Goal: Communication & Community: Share content

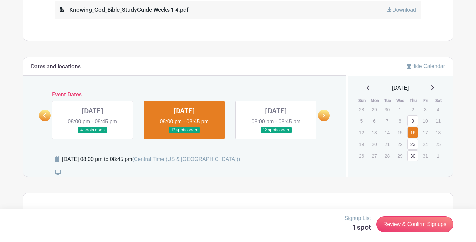
scroll to position [389, 0]
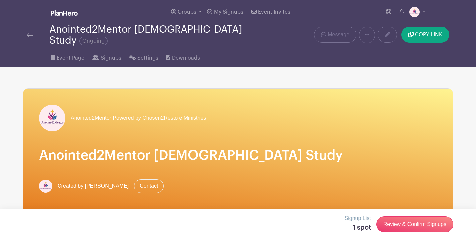
click at [108, 37] on span "Ongoing" at bounding box center [93, 41] width 28 height 9
click at [199, 11] on link "Groups" at bounding box center [186, 12] width 36 height 24
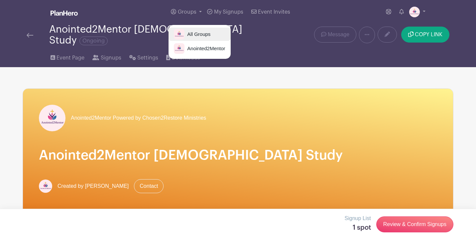
click at [201, 38] on span "All Groups" at bounding box center [197, 35] width 26 height 8
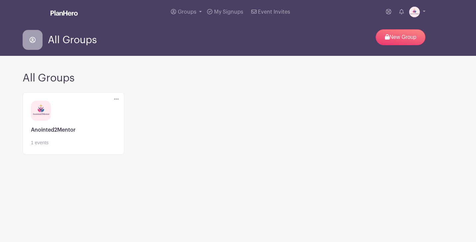
click at [116, 99] on icon at bounding box center [116, 99] width 5 height 1
click at [120, 111] on icon at bounding box center [122, 110] width 5 height 5
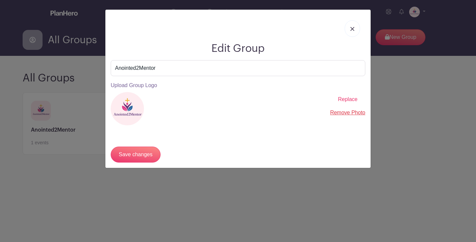
click at [352, 30] on img at bounding box center [352, 29] width 4 height 4
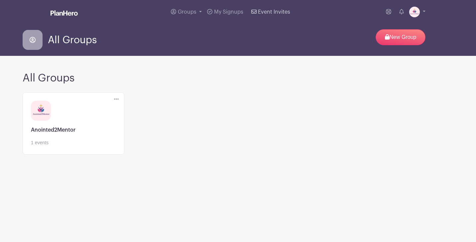
click at [260, 12] on span "Event Invites" at bounding box center [274, 11] width 32 height 5
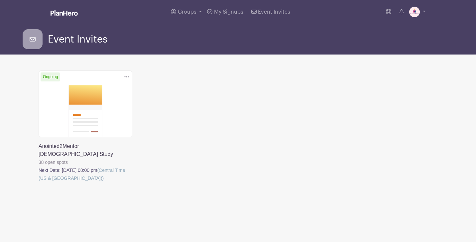
click at [39, 182] on link at bounding box center [39, 182] width 0 height 0
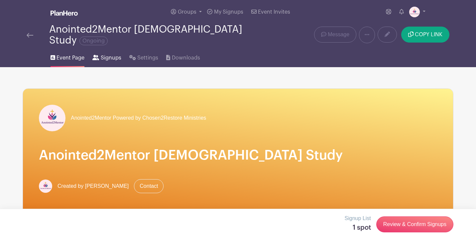
click at [103, 54] on span "Signups" at bounding box center [111, 58] width 21 height 8
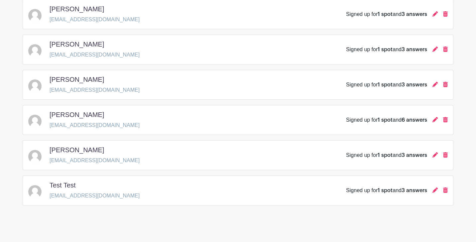
scroll to position [571, 0]
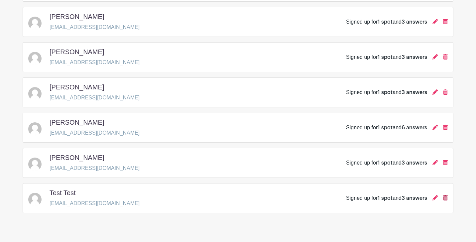
click at [446, 195] on icon at bounding box center [445, 197] width 5 height 5
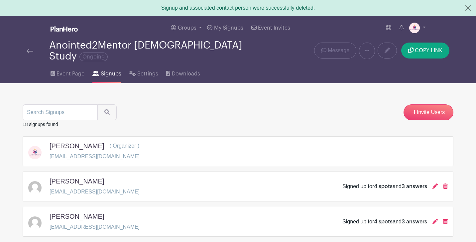
scroll to position [3, 0]
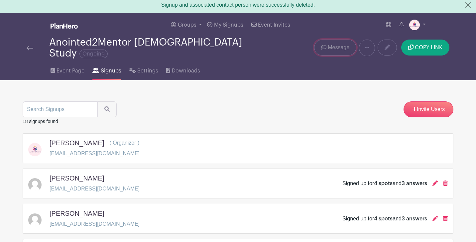
click at [341, 46] on span "Message" at bounding box center [339, 48] width 22 height 8
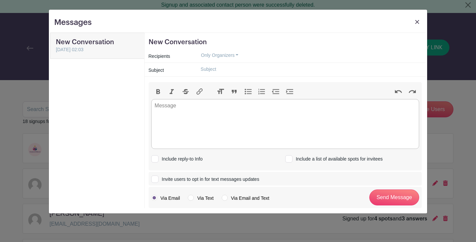
click at [224, 197] on label "Via Email and Text" at bounding box center [246, 198] width 48 height 7
radio input "true"
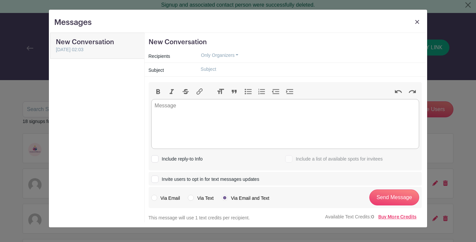
click at [192, 197] on label "Via Text" at bounding box center [201, 198] width 26 height 7
radio input "true"
click at [153, 197] on label "Via Email" at bounding box center [165, 198] width 29 height 7
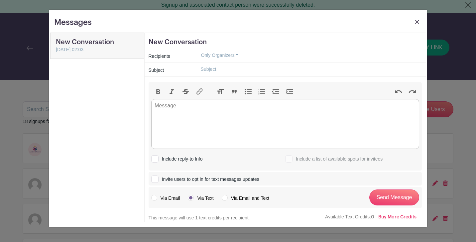
radio input "true"
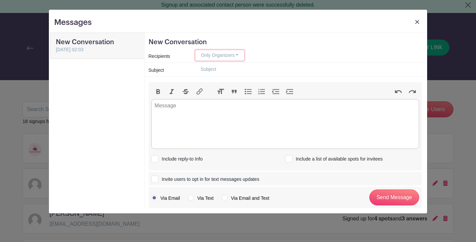
click at [204, 59] on button "Only Organizers" at bounding box center [219, 55] width 49 height 10
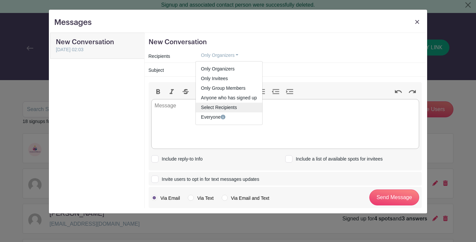
click at [206, 106] on span "Select Recipients" at bounding box center [219, 107] width 36 height 5
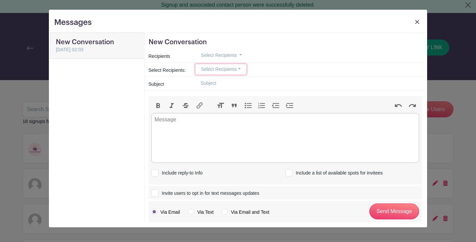
click at [206, 72] on button "Select Recipients" at bounding box center [220, 69] width 51 height 10
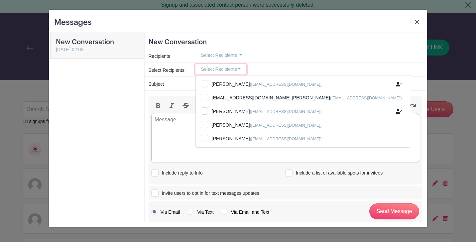
scroll to position [199, 0]
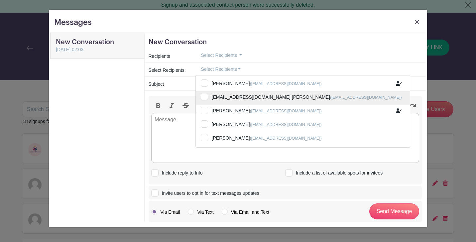
click at [205, 97] on input "[EMAIL_ADDRESS][DOMAIN_NAME] [PERSON_NAME] ([EMAIL_ADDRESS][DOMAIN_NAME])" at bounding box center [303, 98] width 214 height 15
click at [204, 97] on input "[EMAIL_ADDRESS][DOMAIN_NAME] [PERSON_NAME] ([EMAIL_ADDRESS][DOMAIN_NAME])" at bounding box center [303, 98] width 214 height 15
checkbox input "false"
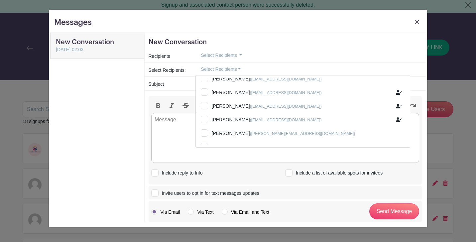
scroll to position [0, 0]
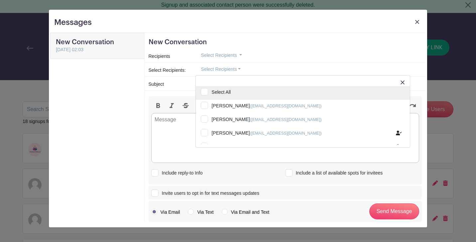
click at [206, 92] on input "Select All" at bounding box center [303, 93] width 214 height 15
checkbox input "true"
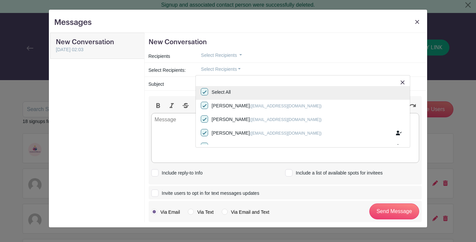
checkbox input "true"
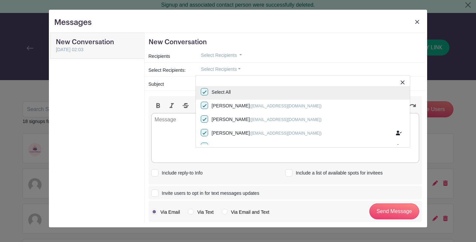
checkbox input "true"
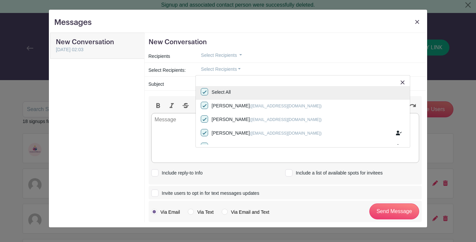
checkbox input "true"
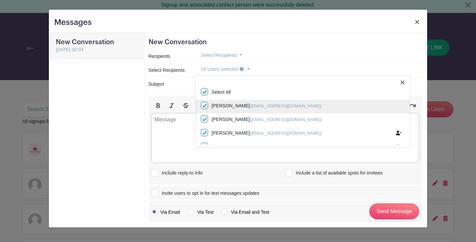
click at [202, 105] on input "[PERSON_NAME] ([EMAIL_ADDRESS][DOMAIN_NAME])" at bounding box center [303, 107] width 214 height 15
checkbox input "false"
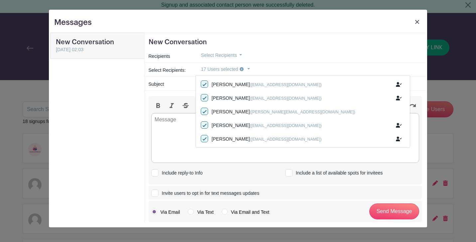
scroll to position [63, 0]
click at [289, 172] on input "Include a list of available spots for invitees" at bounding box center [287, 171] width 4 height 4
checkbox input "true"
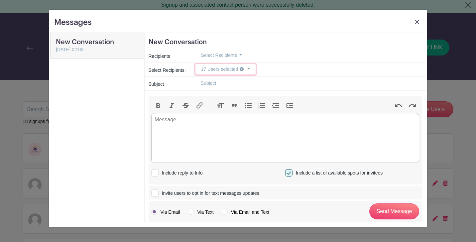
click at [250, 69] on button "17 Users selected" at bounding box center [225, 69] width 60 height 10
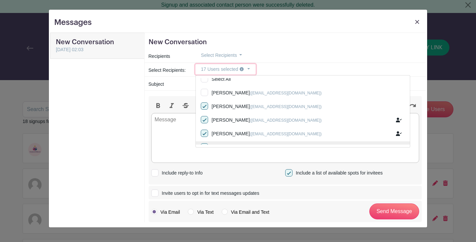
scroll to position [0, 0]
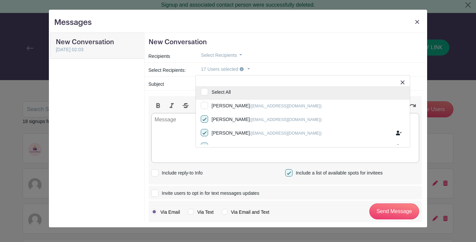
click at [202, 92] on input "Select All" at bounding box center [303, 93] width 214 height 15
checkbox input "true"
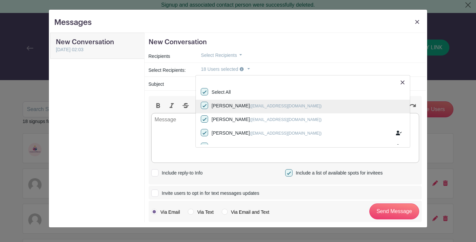
click at [206, 106] on input "[PERSON_NAME] ([EMAIL_ADDRESS][DOMAIN_NAME])" at bounding box center [303, 107] width 214 height 15
checkbox input "false"
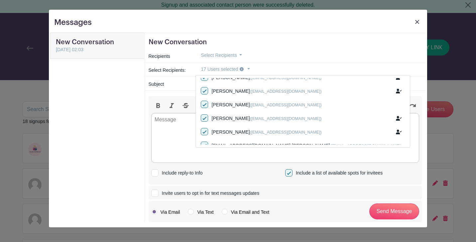
scroll to position [201, 0]
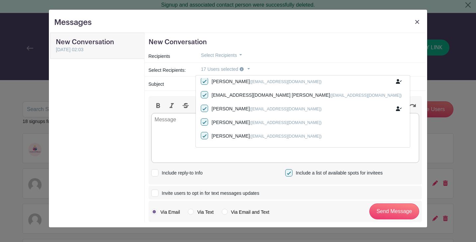
click at [183, 84] on div "Subject" at bounding box center [168, 84] width 47 height 10
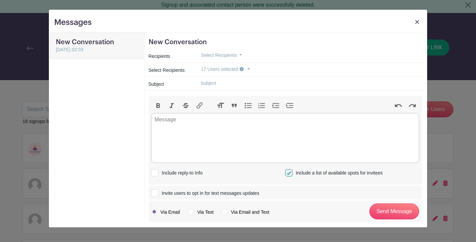
click at [212, 83] on input "text" at bounding box center [308, 83] width 226 height 10
click at [177, 119] on trix-editor at bounding box center [285, 138] width 268 height 50
drag, startPoint x: 225, startPoint y: 85, endPoint x: 192, endPoint y: 82, distance: 33.0
click at [192, 82] on div "Greetings!!" at bounding box center [308, 83] width 234 height 11
type input "Happy [DATE]!"
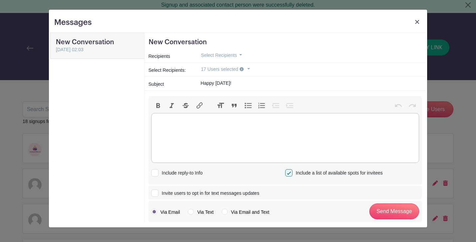
click at [160, 125] on trix-editor at bounding box center [285, 138] width 268 height 50
click at [180, 121] on div "Greetings! You are" at bounding box center [284, 124] width 261 height 16
click at [173, 130] on div "Greetings Child of [DEMOGRAPHIC_DATA] You are" at bounding box center [284, 124] width 261 height 16
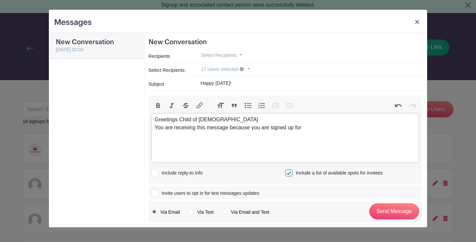
click at [210, 122] on div "Greetings Child of [DEMOGRAPHIC_DATA] You are receiving this message because yo…" at bounding box center [284, 124] width 261 height 16
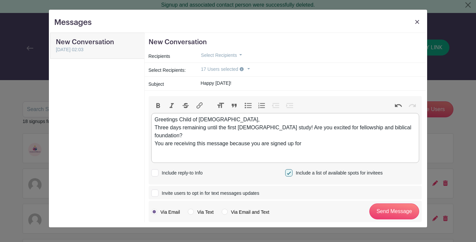
click at [305, 136] on div "Greetings Child of [DEMOGRAPHIC_DATA], Three days remaining until the first [DE…" at bounding box center [284, 132] width 261 height 32
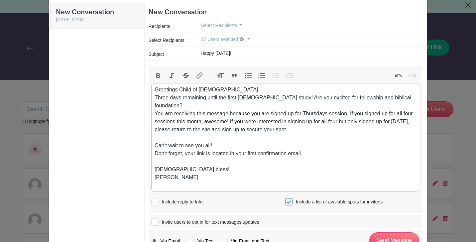
scroll to position [28, 0]
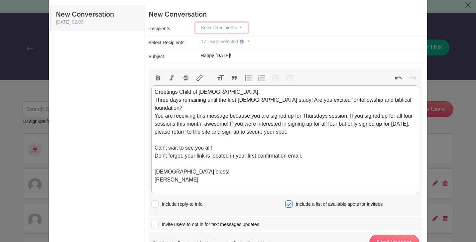
click at [241, 27] on button "Select Recipients" at bounding box center [221, 28] width 52 height 10
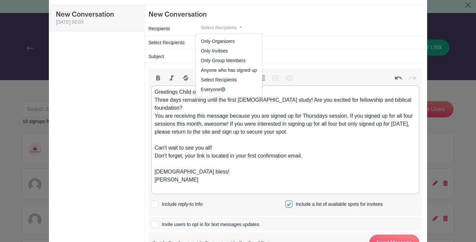
click at [284, 29] on div "Select Recipients Only Organizers Only Invitees Only Group Members Anyone who h…" at bounding box center [308, 28] width 226 height 10
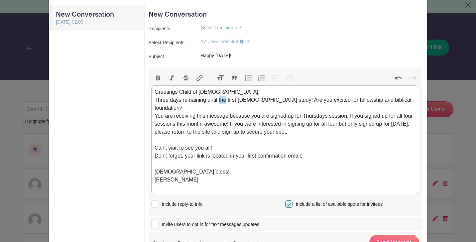
drag, startPoint x: 226, startPoint y: 100, endPoint x: 218, endPoint y: 100, distance: 8.0
click at [218, 100] on div "Greetings Child of [DEMOGRAPHIC_DATA], Three days remaining until the first [DE…" at bounding box center [284, 140] width 261 height 104
click at [337, 117] on div "Greetings Child of [DEMOGRAPHIC_DATA], Three days remaining until our first [DE…" at bounding box center [284, 140] width 261 height 104
click at [338, 116] on div "Greetings Child of [DEMOGRAPHIC_DATA], Three days remaining until our first [DE…" at bounding box center [284, 140] width 261 height 104
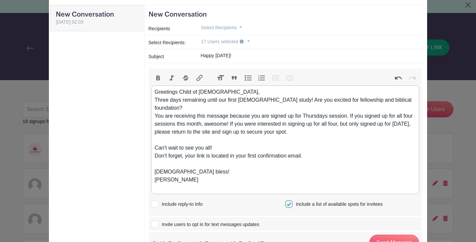
click at [297, 124] on div "Greetings Child of [DEMOGRAPHIC_DATA], Three days remaining until our first [DE…" at bounding box center [284, 140] width 261 height 104
click at [228, 117] on div "Greetings Child of [DEMOGRAPHIC_DATA], Three days remaining until our first [DE…" at bounding box center [284, 140] width 261 height 104
click at [231, 117] on div "Greetings Child of [DEMOGRAPHIC_DATA], Three days remaining until our first [DE…" at bounding box center [284, 140] width 261 height 104
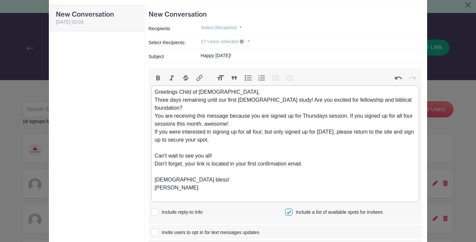
click at [351, 108] on div "Greetings Child of [DEMOGRAPHIC_DATA], Three days remaining until our first [DE…" at bounding box center [284, 144] width 261 height 112
click at [295, 116] on div "Greetings Child of [DEMOGRAPHIC_DATA], Three days remaining until our first [DE…" at bounding box center [284, 144] width 261 height 112
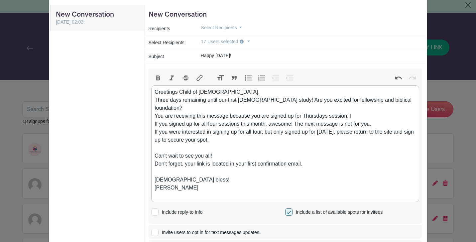
click at [154, 125] on trix-editor "Greetings Child of [DEMOGRAPHIC_DATA], Three days remaining until our first [DE…" at bounding box center [285, 143] width 268 height 117
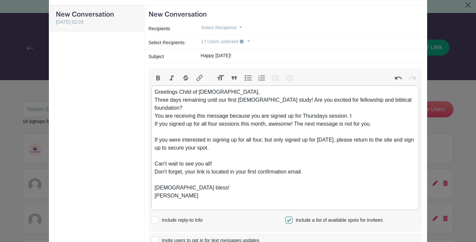
click at [157, 124] on div "Greetings Child of [DEMOGRAPHIC_DATA], Three days remaining until our first [DE…" at bounding box center [284, 148] width 261 height 120
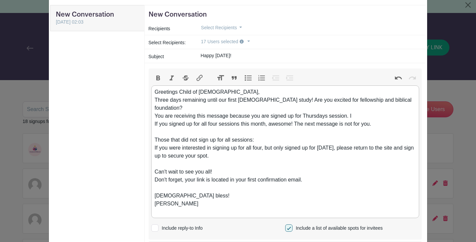
click at [262, 142] on div "Greetings Child of [DEMOGRAPHIC_DATA], Three days remaining until our first [DE…" at bounding box center [284, 152] width 261 height 128
click at [206, 148] on div "Greetings Child of [DEMOGRAPHIC_DATA], Three days remaining until our first [DE…" at bounding box center [284, 152] width 261 height 128
click at [198, 170] on div "Greetings Child of [DEMOGRAPHIC_DATA], Three days remaining until our first [DE…" at bounding box center [284, 152] width 261 height 128
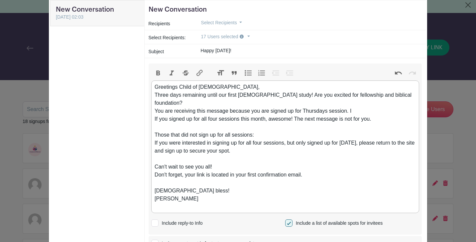
scroll to position [32, 0]
drag, startPoint x: 209, startPoint y: 87, endPoint x: 180, endPoint y: 87, distance: 28.9
click at [180, 87] on div "Greetings Child of [DEMOGRAPHIC_DATA], Three days remaining until our first [DE…" at bounding box center [284, 147] width 261 height 128
drag, startPoint x: 167, startPoint y: 95, endPoint x: 154, endPoint y: 95, distance: 13.3
click at [154, 95] on trix-editor "Greetings, Three days remaining until our first [DEMOGRAPHIC_DATA] study! Are y…" at bounding box center [285, 147] width 268 height 133
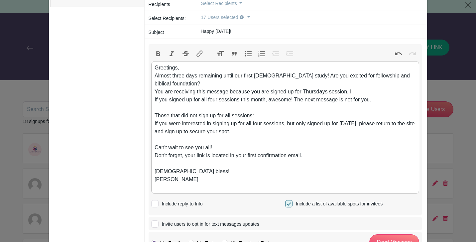
scroll to position [52, 0]
click at [353, 83] on div "Greetings, Almost three days remaining until our first [DEMOGRAPHIC_DATA] study…" at bounding box center [284, 127] width 261 height 128
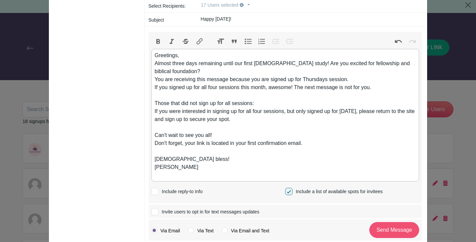
scroll to position [70, 0]
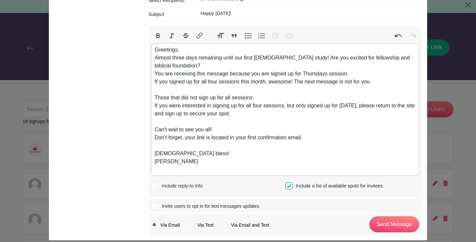
click at [308, 130] on div "Greetings, Almost three days remaining until our first [DEMOGRAPHIC_DATA] study…" at bounding box center [284, 110] width 261 height 128
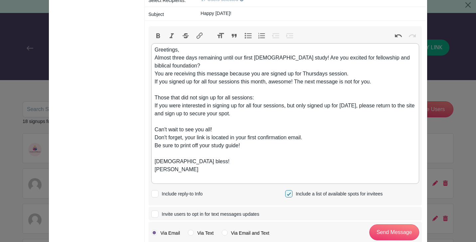
click at [198, 139] on div "Greetings, Almost three days remaining until our first [DEMOGRAPHIC_DATA] study…" at bounding box center [284, 114] width 261 height 136
type trix-editor "<div>Greetings,<br>Almost three days remaining until our first [DEMOGRAPHIC_DAT…"
click at [237, 139] on div "Greetings, Almost three days remaining until our first [DEMOGRAPHIC_DATA] study…" at bounding box center [284, 114] width 261 height 136
click at [396, 224] on input "Send Message" at bounding box center [394, 232] width 50 height 16
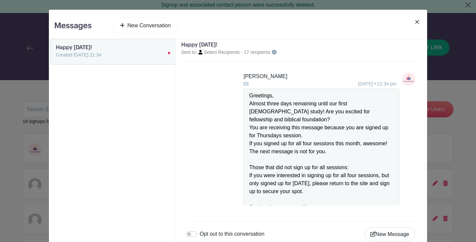
scroll to position [65, 0]
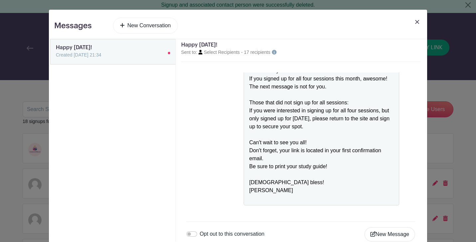
click at [417, 22] on img at bounding box center [417, 22] width 4 height 4
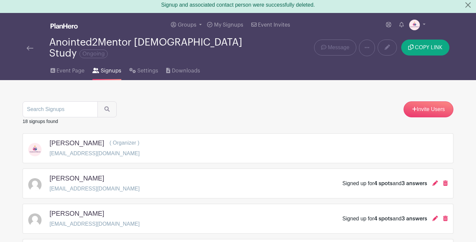
scroll to position [4, 0]
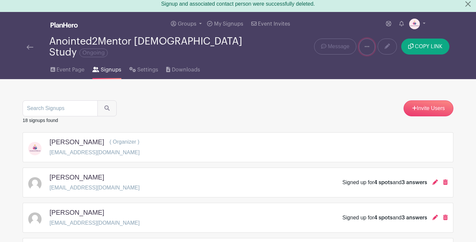
click at [368, 46] on icon at bounding box center [366, 46] width 5 height 5
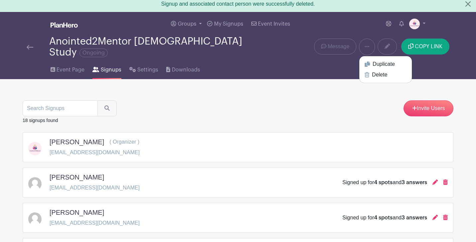
click at [327, 62] on div "Event Page Signups Settings Downloads" at bounding box center [238, 68] width 438 height 21
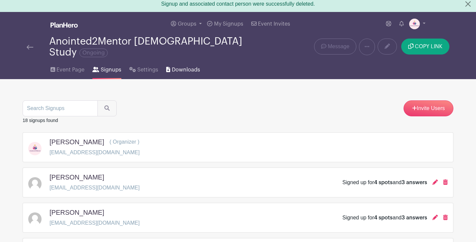
click at [181, 66] on span "Downloads" at bounding box center [186, 70] width 28 height 8
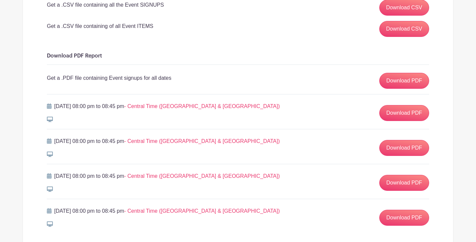
scroll to position [148, 0]
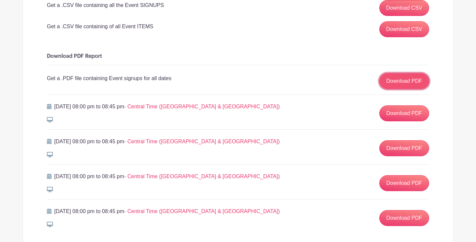
click at [397, 73] on link "Download PDF" at bounding box center [404, 81] width 50 height 16
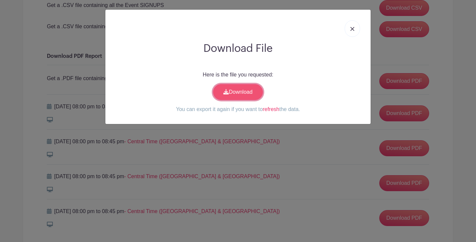
click at [247, 93] on link "Download" at bounding box center [238, 92] width 50 height 16
click at [353, 28] on img at bounding box center [352, 29] width 4 height 4
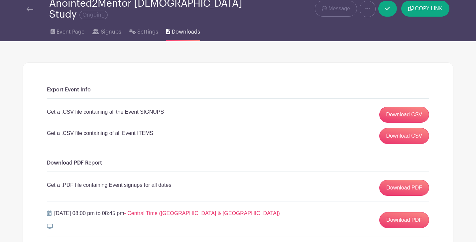
scroll to position [0, 0]
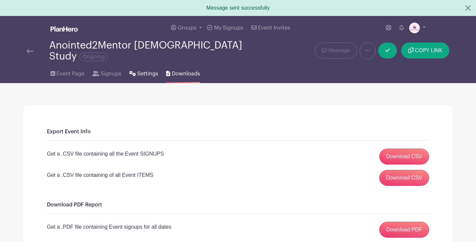
click at [149, 71] on span "Settings" at bounding box center [147, 74] width 21 height 8
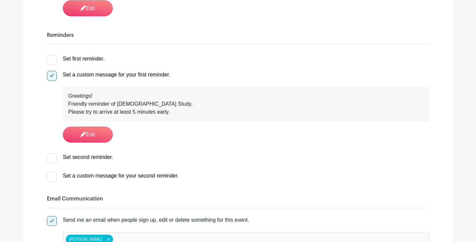
scroll to position [409, 0]
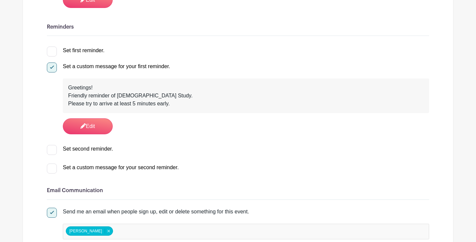
click at [55, 48] on div at bounding box center [52, 52] width 10 height 10
click at [51, 48] on input "Set first reminder." at bounding box center [49, 49] width 4 height 4
checkbox input "true"
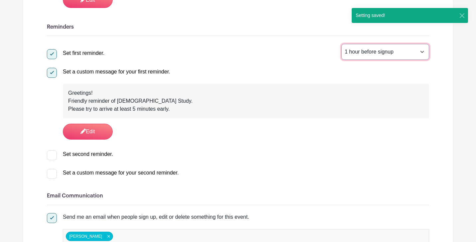
click at [423, 47] on select "1 hour before signup 2 hours before signup 3 hours before signup 4 hours before…" at bounding box center [385, 52] width 88 height 16
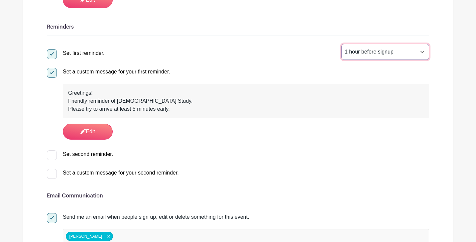
select select "2"
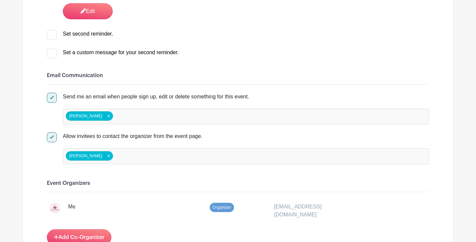
scroll to position [530, 0]
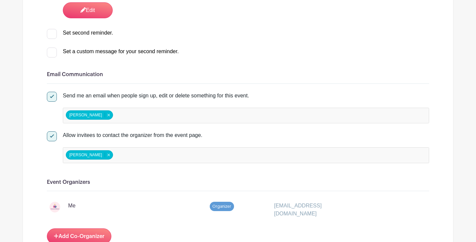
click at [289, 202] on div "[EMAIL_ADDRESS][DOMAIN_NAME]" at bounding box center [318, 210] width 96 height 16
drag, startPoint x: 275, startPoint y: 200, endPoint x: 339, endPoint y: 198, distance: 63.8
click at [339, 202] on div "[EMAIL_ADDRESS][DOMAIN_NAME]" at bounding box center [318, 210] width 96 height 16
drag, startPoint x: 273, startPoint y: 199, endPoint x: 341, endPoint y: 202, distance: 68.2
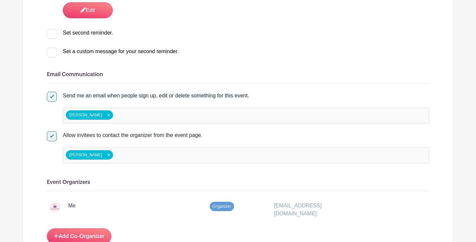
click at [342, 202] on div "[EMAIL_ADDRESS][DOMAIN_NAME]" at bounding box center [318, 210] width 96 height 16
click at [180, 215] on div "Signups Make phone number mandatory when invitees are signing up. Limit users t…" at bounding box center [238, 203] width 382 height 1242
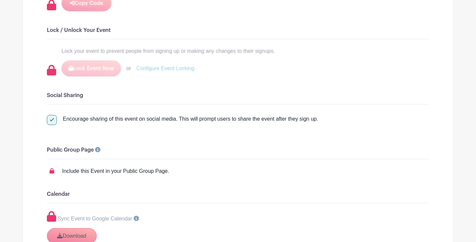
scroll to position [994, 0]
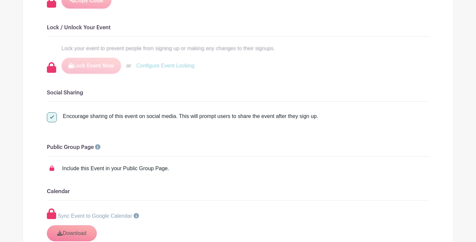
click at [159, 170] on div "Include this Event in your Public Group Page." at bounding box center [115, 168] width 107 height 8
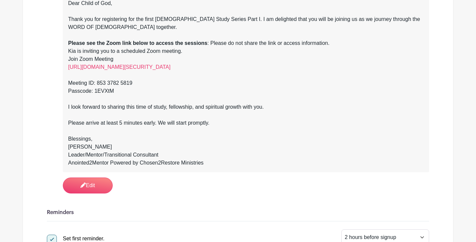
scroll to position [224, 0]
click at [99, 181] on link "Edit" at bounding box center [88, 185] width 50 height 16
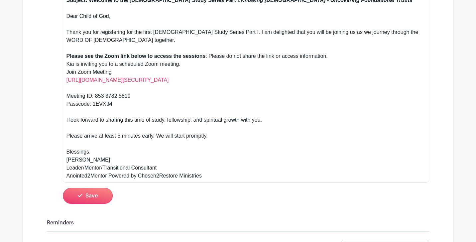
scroll to position [235, 0]
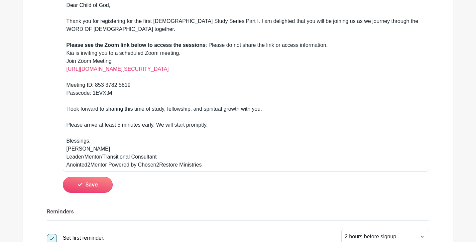
click at [167, 151] on div "Subject: Welcome to the [DEMOGRAPHIC_DATA] Study Series Part I: Knowing [DEMOGR…" at bounding box center [245, 76] width 359 height 183
click at [216, 159] on div "Subject: Welcome to the [DEMOGRAPHIC_DATA] Study Series Part I: Knowing [DEMOGR…" at bounding box center [245, 76] width 359 height 183
type trix-editor "<div><strong>Subject: Welcome to the [DEMOGRAPHIC_DATA] Study Series Part I: </…"
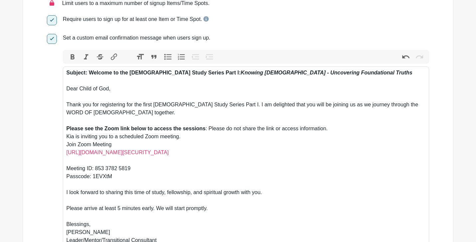
scroll to position [150, 0]
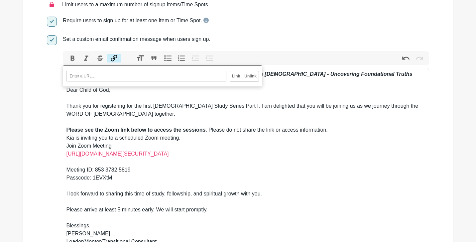
click at [116, 54] on button "Link" at bounding box center [114, 58] width 14 height 9
paste input "Knowing_God_Bible_StudyGuide Weeks 1-4.pdf"
type input "Knowing_God_Bible_StudyGuide Weeks 1-4.pdf"
click at [234, 71] on input "Link" at bounding box center [236, 76] width 12 height 10
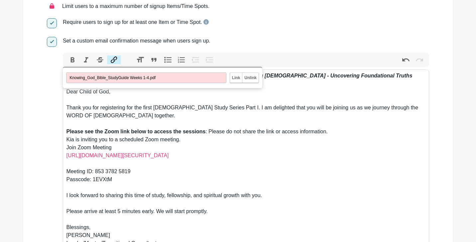
scroll to position [147, 0]
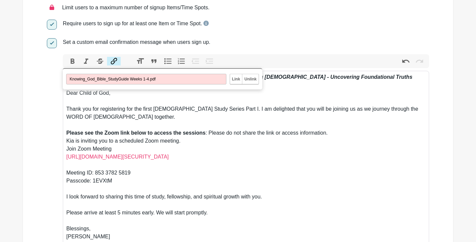
drag, startPoint x: 163, startPoint y: 74, endPoint x: 59, endPoint y: 74, distance: 104.3
click at [59, 74] on div "Set a custom email confirmation message when users sign up. Bold Italic Striket…" at bounding box center [238, 163] width 382 height 250
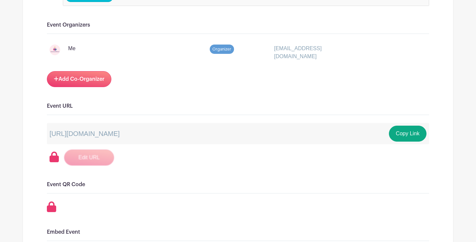
scroll to position [720, 0]
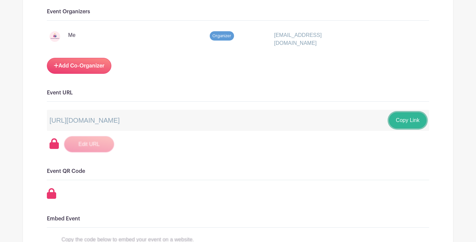
click at [403, 113] on button "Copy Link" at bounding box center [408, 120] width 38 height 16
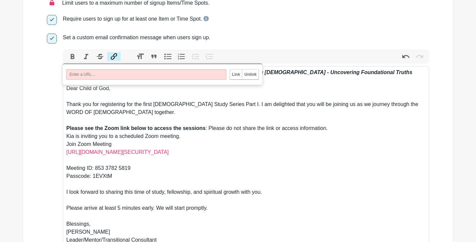
scroll to position [150, 0]
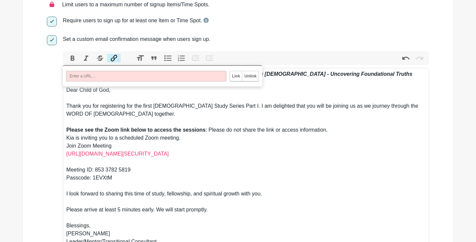
click at [102, 71] on input "URL" at bounding box center [146, 76] width 160 height 11
paste input "[URL][DOMAIN_NAME]"
type input "[URL][DOMAIN_NAME]"
click at [236, 71] on input "Link" at bounding box center [236, 76] width 12 height 10
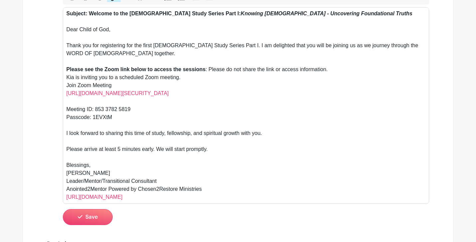
scroll to position [239, 0]
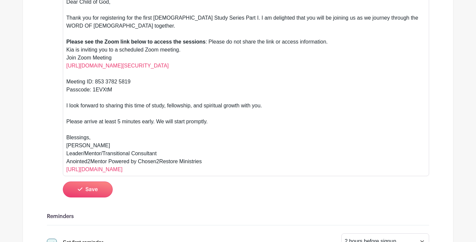
click at [207, 158] on div "Subject: Welcome to the [DEMOGRAPHIC_DATA] Study Series Part I: Knowing [DEMOGR…" at bounding box center [245, 77] width 359 height 191
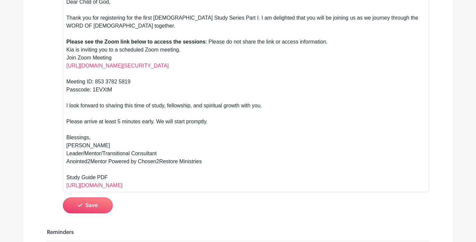
type trix-editor "<div><strong>Subject: Welcome to the [DEMOGRAPHIC_DATA] Study Series Part I: </…"
click at [85, 199] on button "Save" at bounding box center [88, 205] width 50 height 16
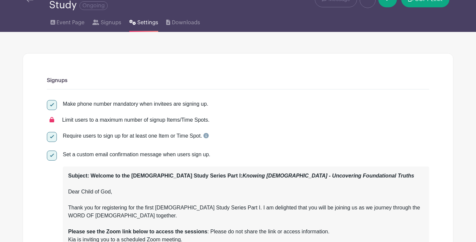
scroll to position [0, 0]
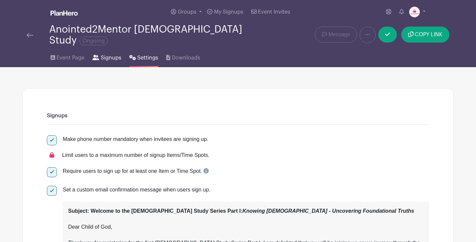
click at [104, 54] on span "Signups" at bounding box center [111, 58] width 21 height 8
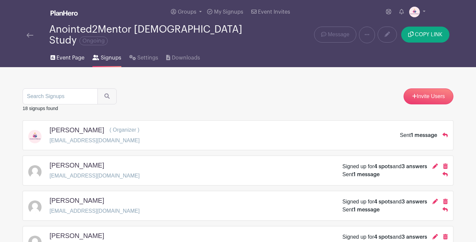
click at [69, 54] on span "Event Page" at bounding box center [70, 58] width 28 height 8
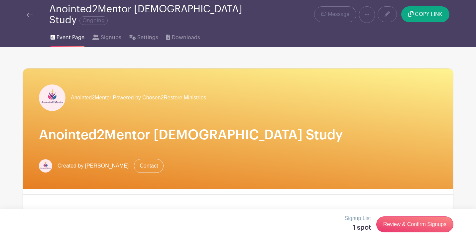
scroll to position [23, 0]
